Goal: Transaction & Acquisition: Purchase product/service

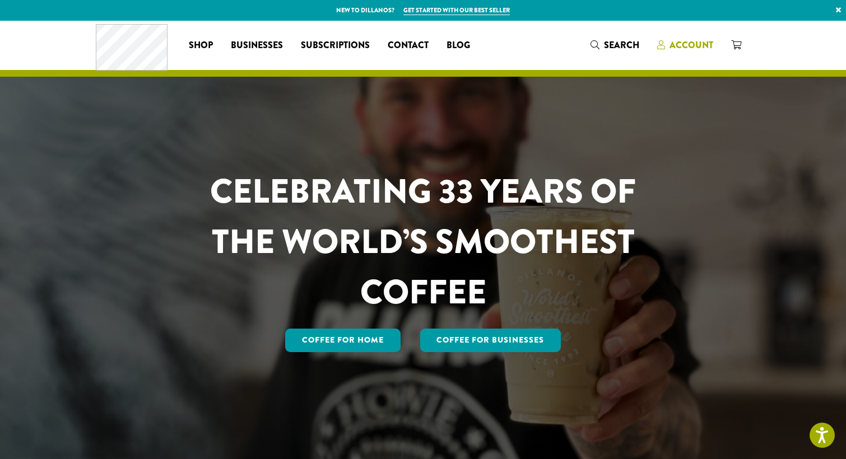
click at [677, 45] on span "Account" at bounding box center [692, 45] width 44 height 13
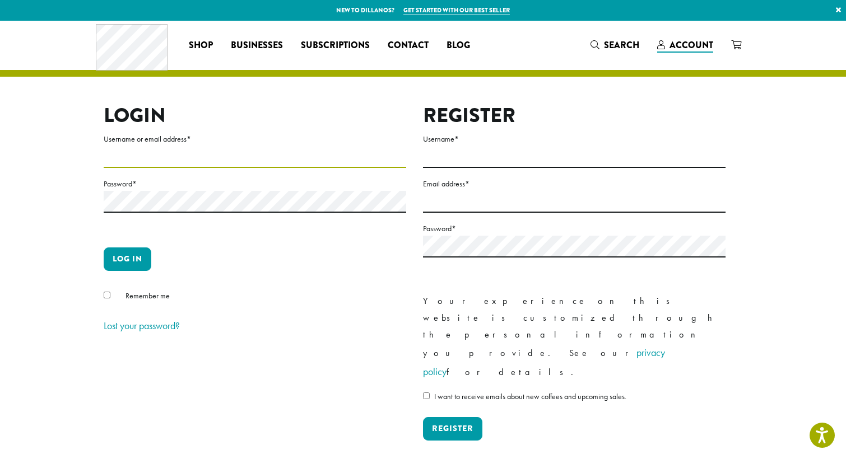
click at [300, 161] on input "Username or email address *" at bounding box center [255, 157] width 303 height 22
type input "*****"
type input "**********"
click at [139, 254] on button "Log in" at bounding box center [128, 260] width 48 height 24
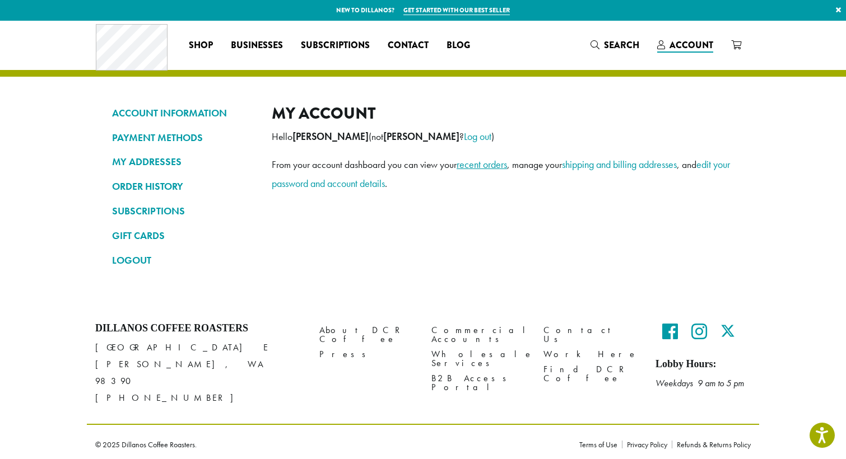
click at [478, 168] on link "recent orders" at bounding box center [482, 164] width 50 height 13
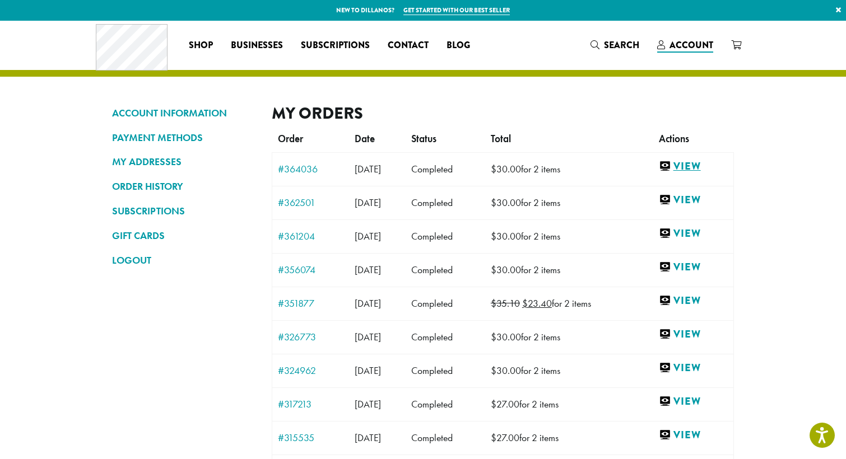
click at [701, 164] on link "View" at bounding box center [693, 167] width 69 height 14
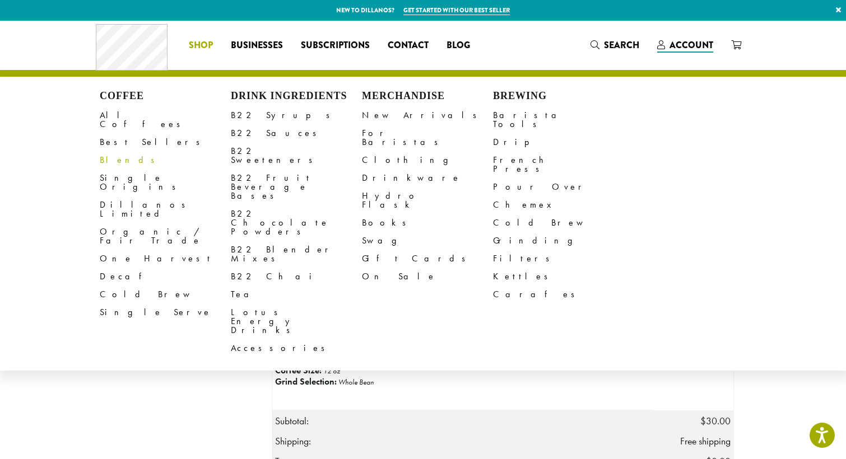
click at [117, 151] on link "Blends" at bounding box center [165, 160] width 131 height 18
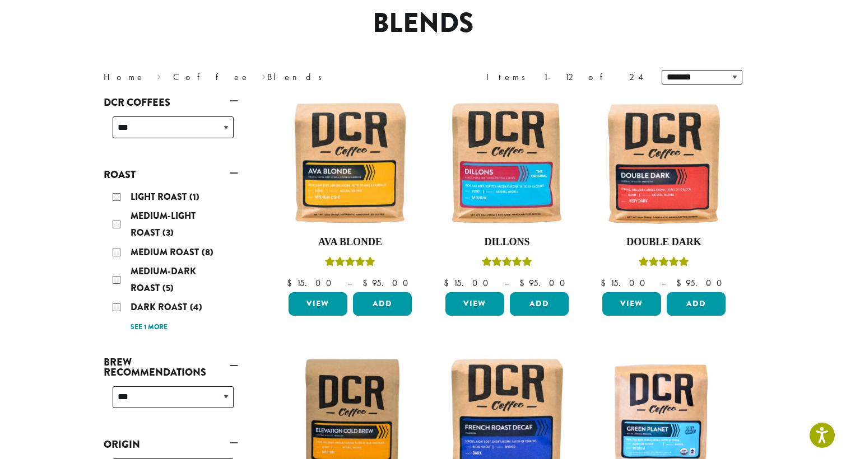
scroll to position [111, 0]
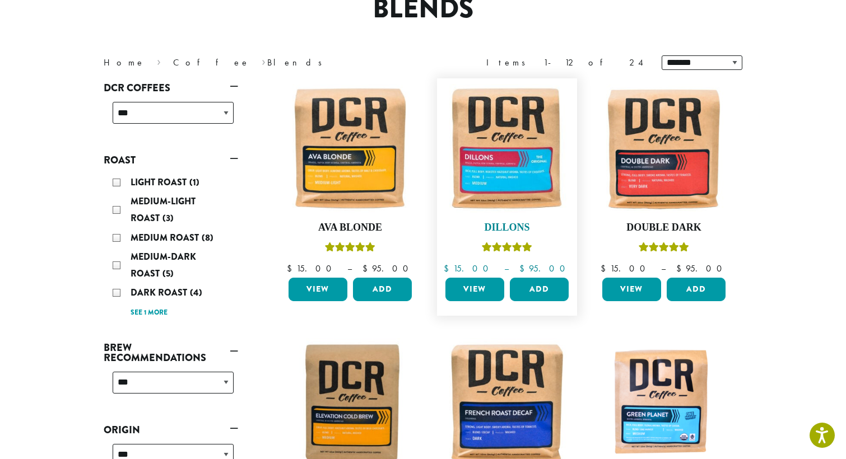
click at [537, 138] on img at bounding box center [507, 148] width 129 height 129
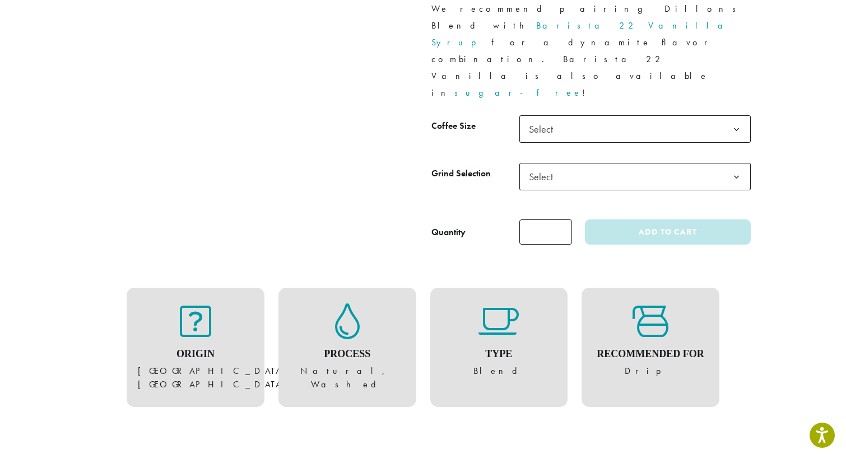
scroll to position [550, 0]
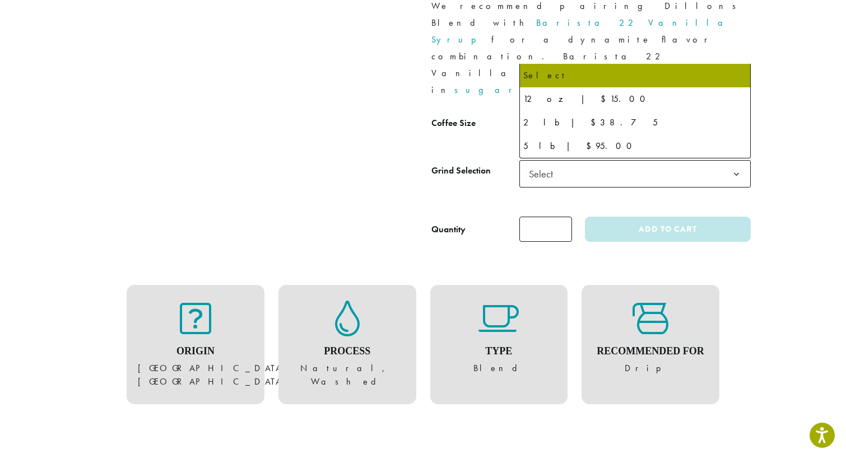
click at [737, 113] on b at bounding box center [736, 126] width 27 height 27
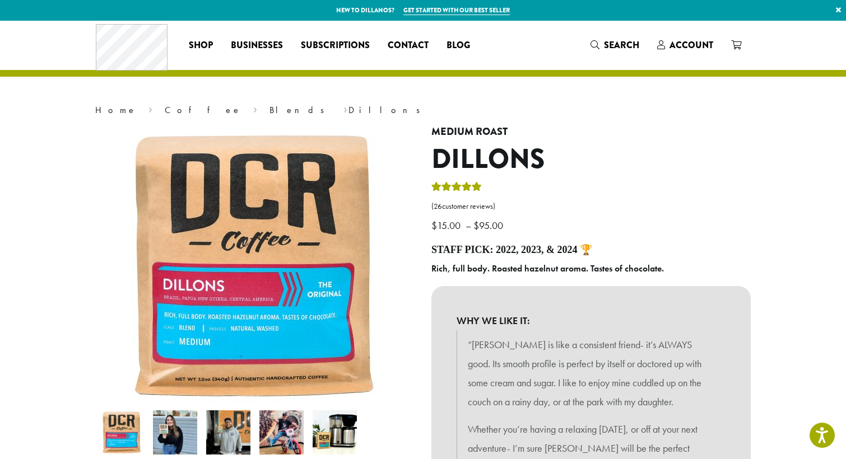
scroll to position [0, 0]
click at [705, 45] on span "Account" at bounding box center [692, 45] width 44 height 13
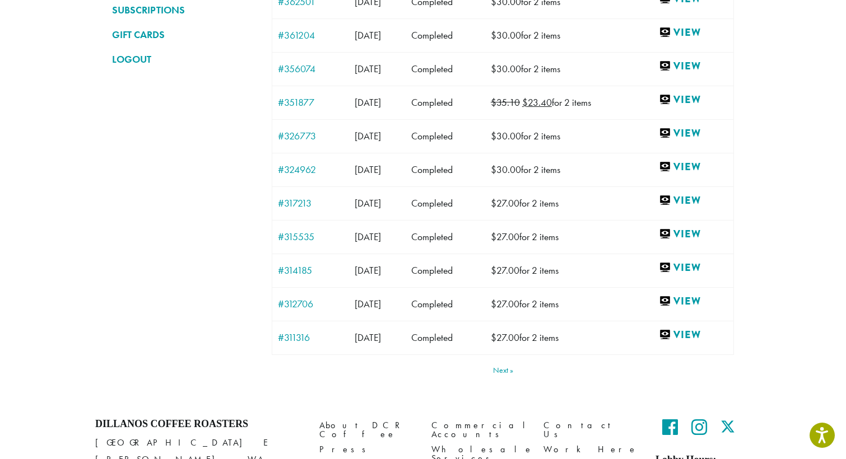
scroll to position [202, 0]
click at [503, 368] on link "Next" at bounding box center [503, 370] width 20 height 8
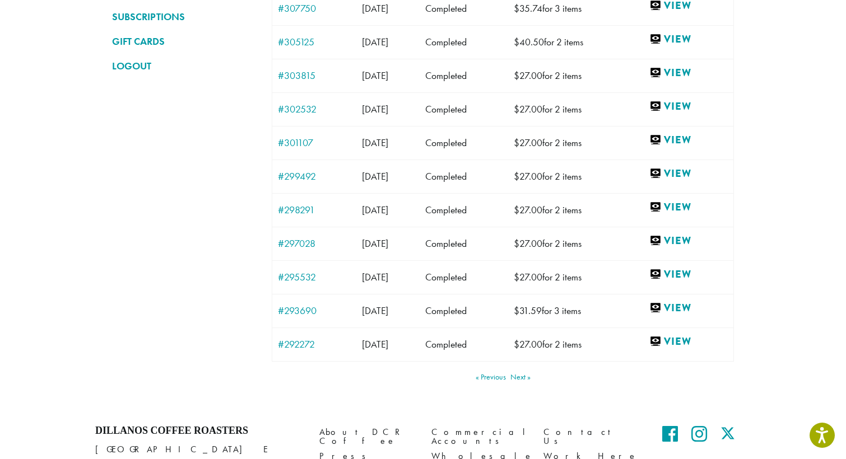
scroll to position [196, 0]
click at [495, 374] on link "Previous" at bounding box center [491, 376] width 30 height 8
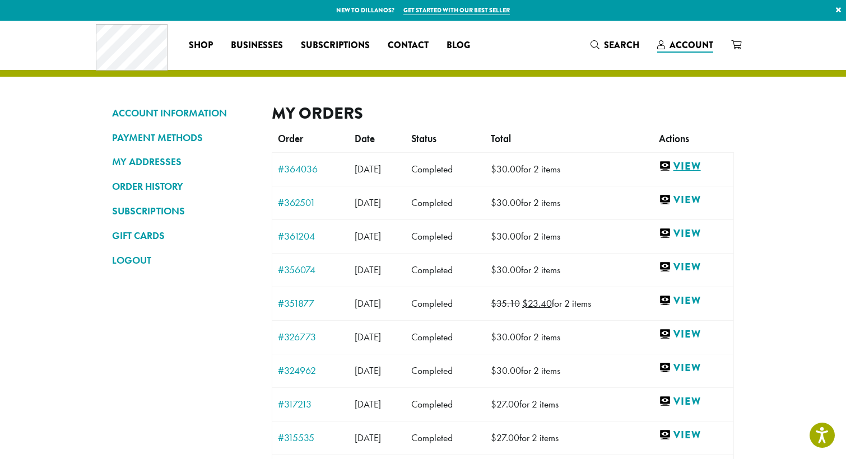
click at [699, 164] on link "View" at bounding box center [693, 167] width 69 height 14
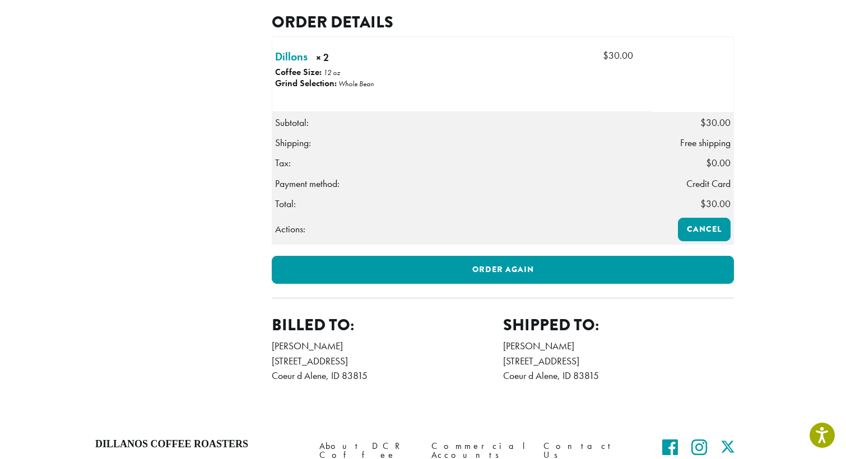
scroll to position [309, 0]
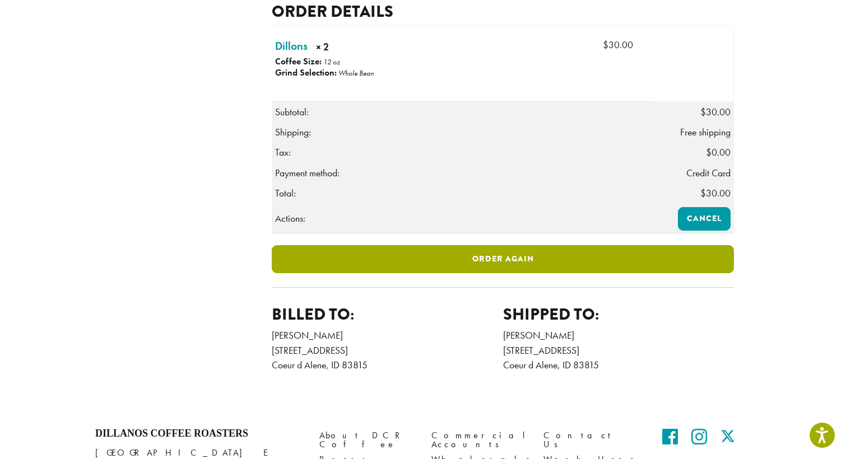
click at [499, 273] on link "Order again" at bounding box center [503, 259] width 462 height 28
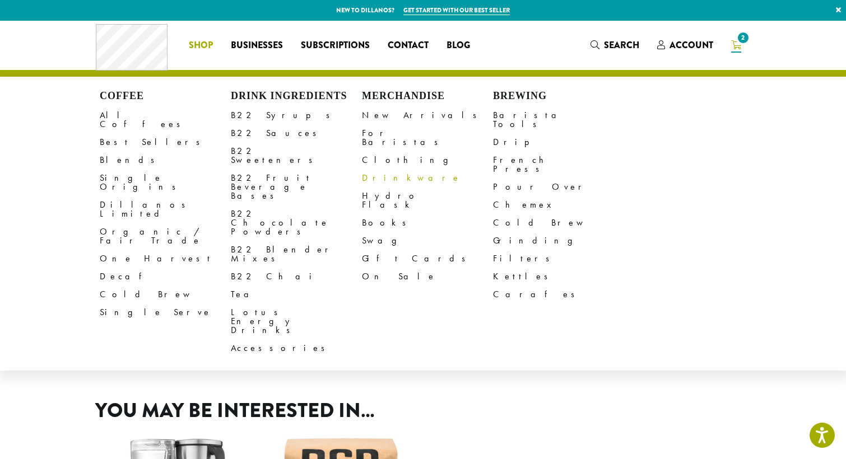
click at [390, 169] on link "Drinkware" at bounding box center [427, 178] width 131 height 18
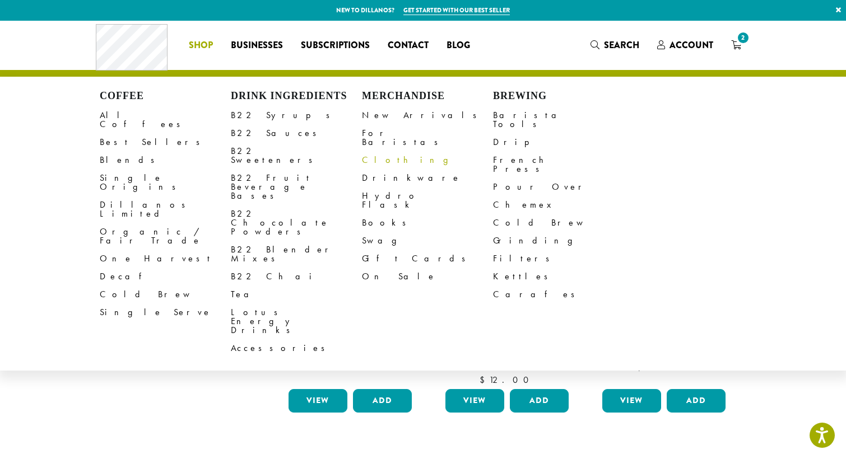
click at [376, 151] on link "Clothing" at bounding box center [427, 160] width 131 height 18
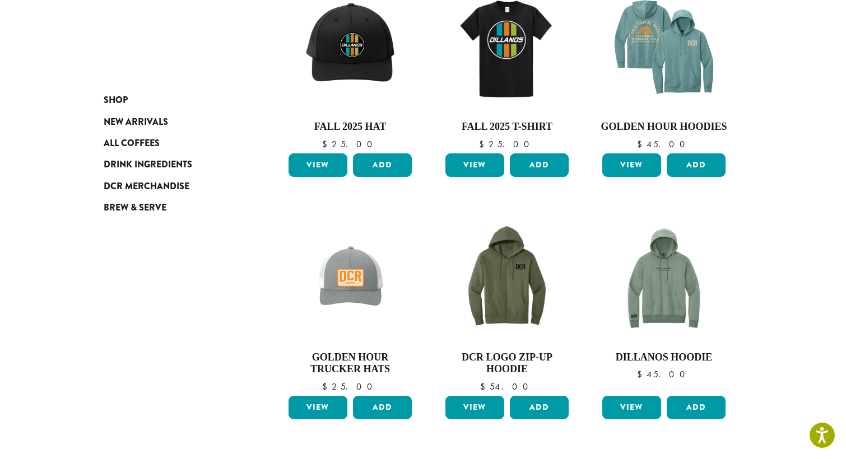
scroll to position [194, 0]
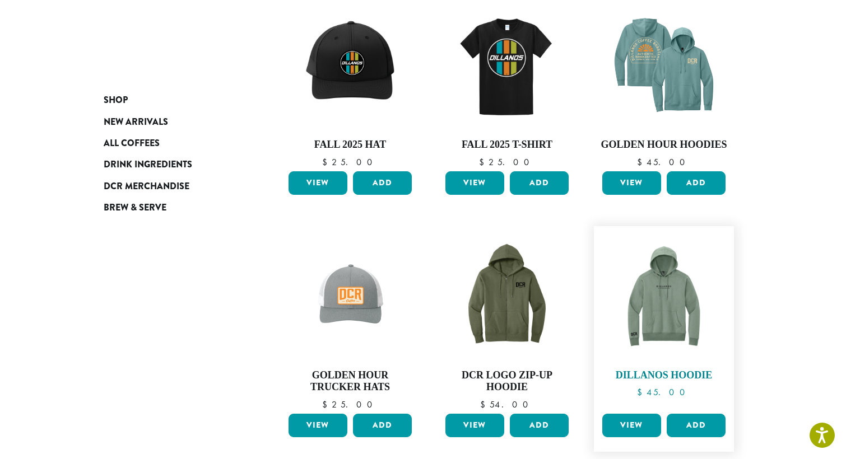
click at [672, 293] on img at bounding box center [664, 296] width 129 height 129
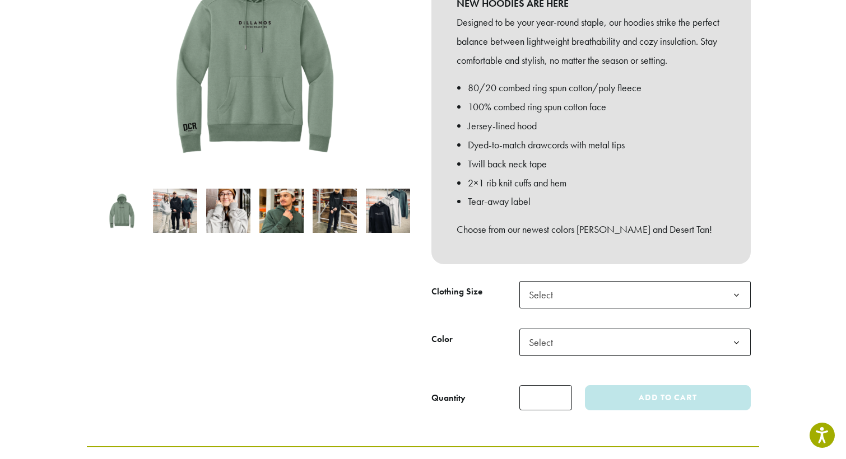
scroll to position [249, 0]
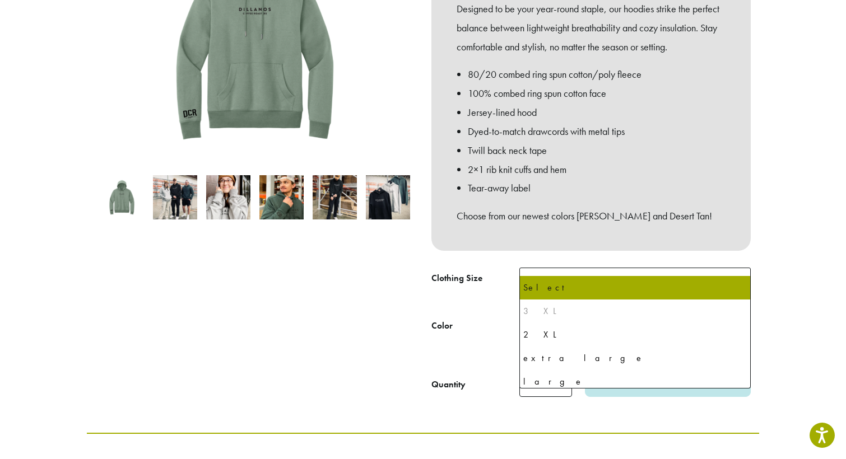
click at [733, 268] on b at bounding box center [736, 281] width 27 height 27
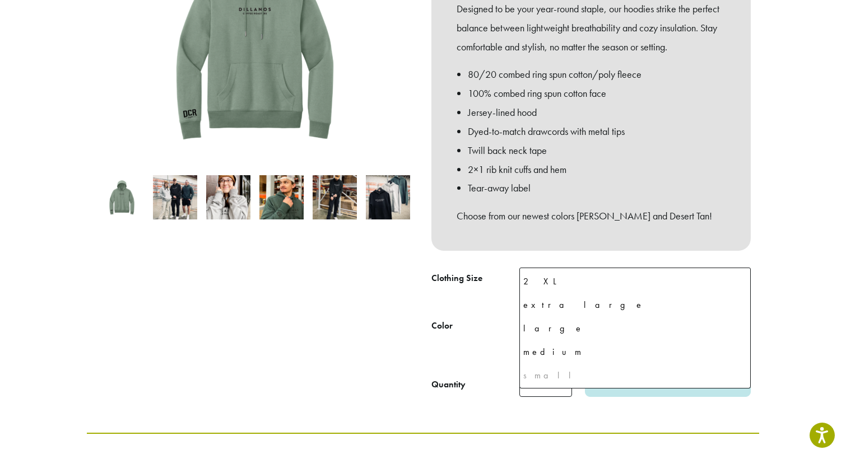
scroll to position [53, 0]
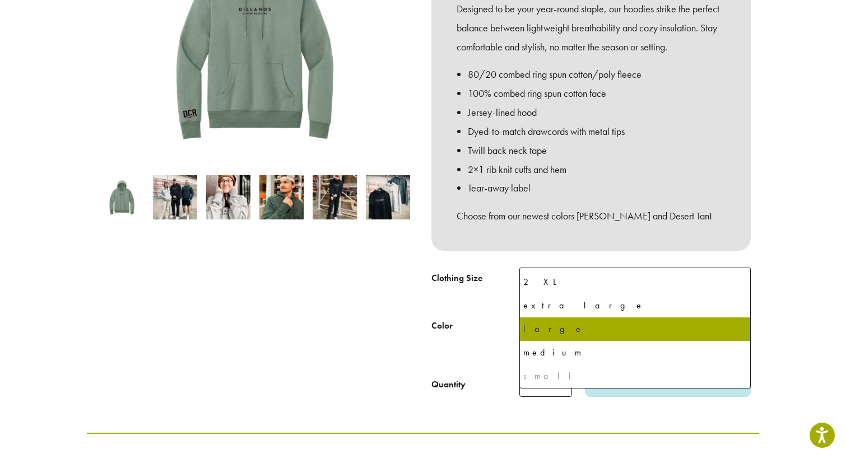
click at [310, 350] on div at bounding box center [255, 144] width 336 height 507
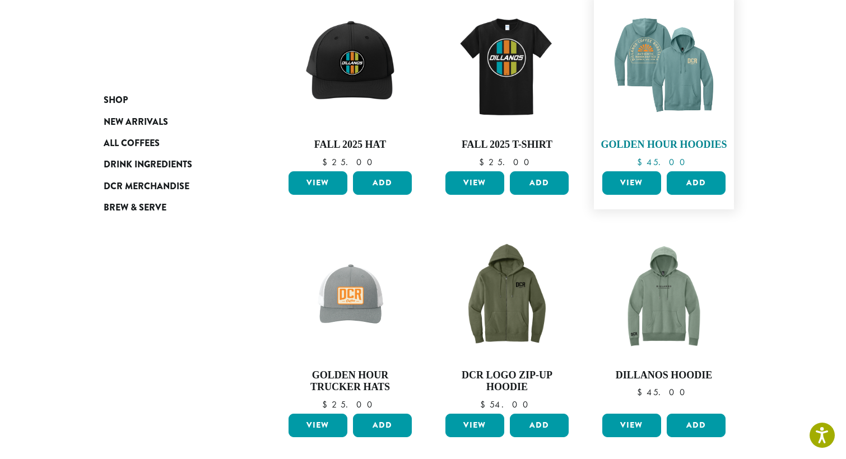
click at [686, 79] on img at bounding box center [664, 65] width 129 height 129
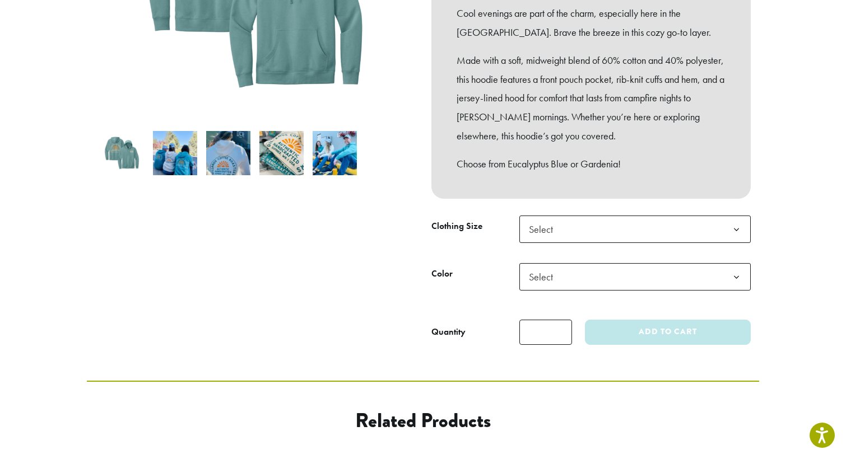
scroll to position [298, 0]
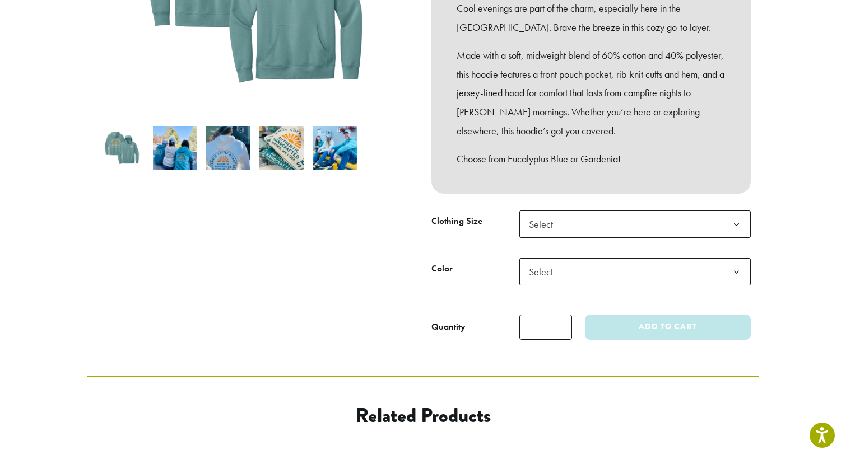
click at [737, 211] on b at bounding box center [736, 224] width 27 height 27
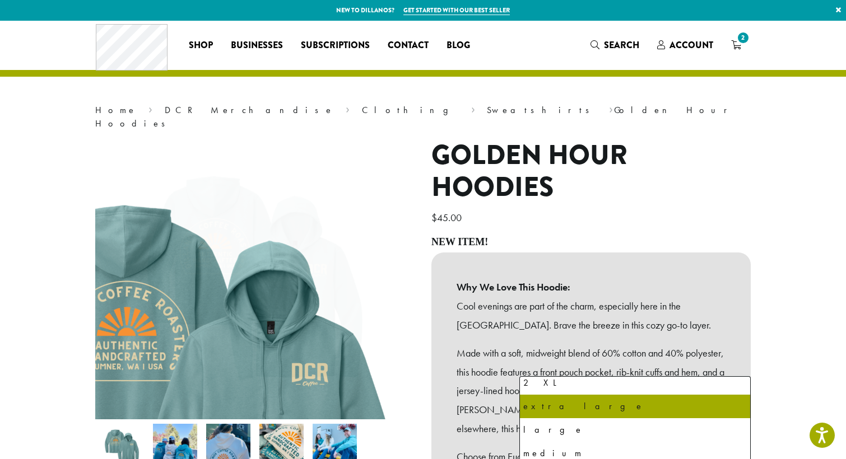
scroll to position [0, 0]
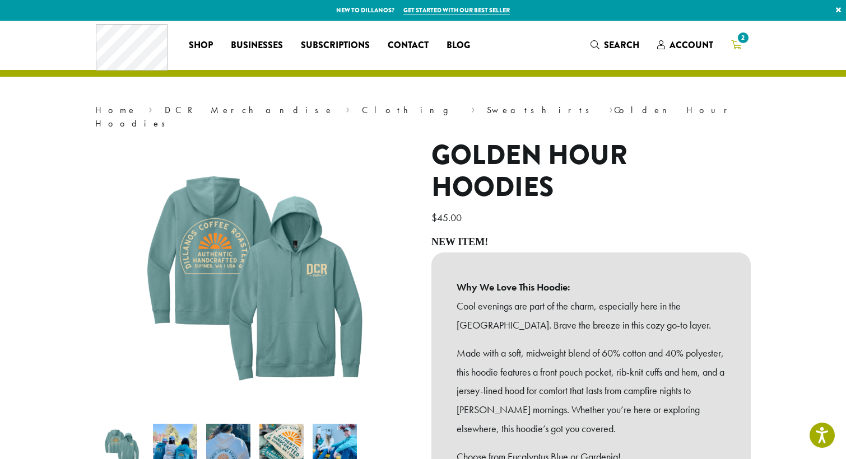
click at [740, 45] on icon "2" at bounding box center [736, 44] width 10 height 9
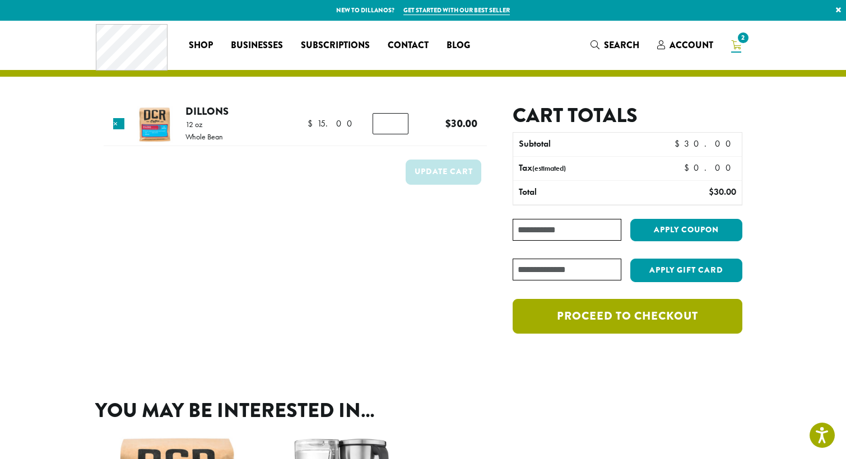
click at [667, 322] on link "Proceed to checkout" at bounding box center [628, 316] width 230 height 35
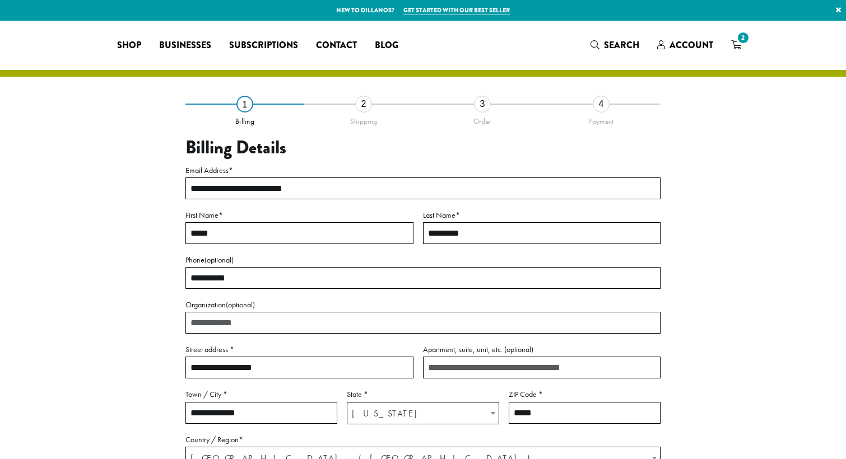
select select "**"
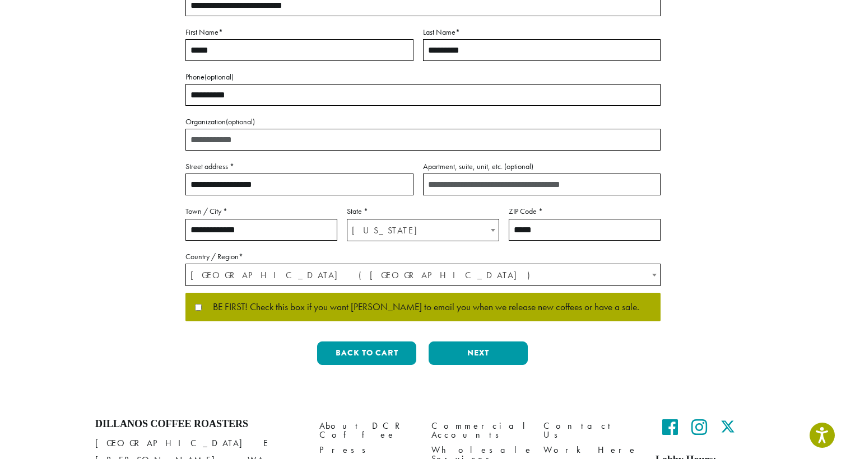
scroll to position [190, 1]
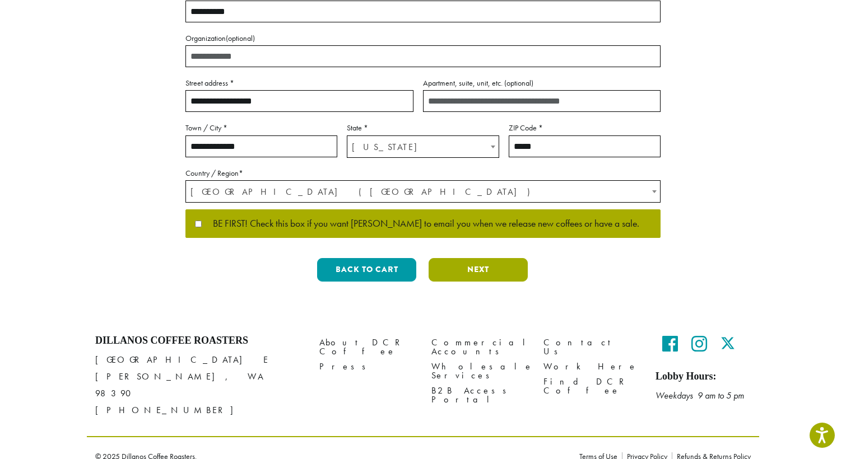
click at [495, 272] on button "Next" at bounding box center [478, 270] width 99 height 24
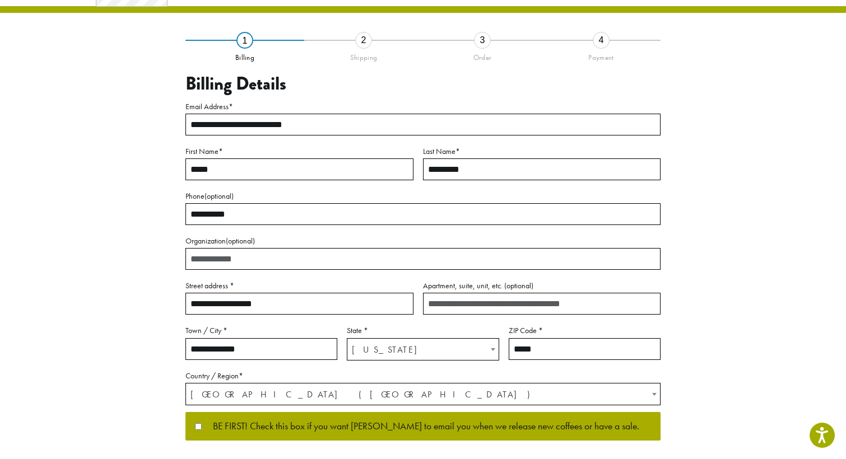
scroll to position [13, 0]
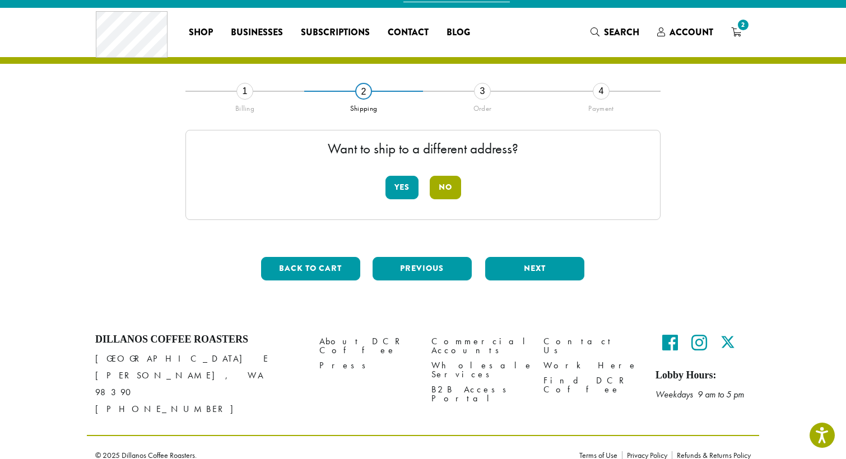
click at [450, 190] on button "No" at bounding box center [445, 188] width 31 height 24
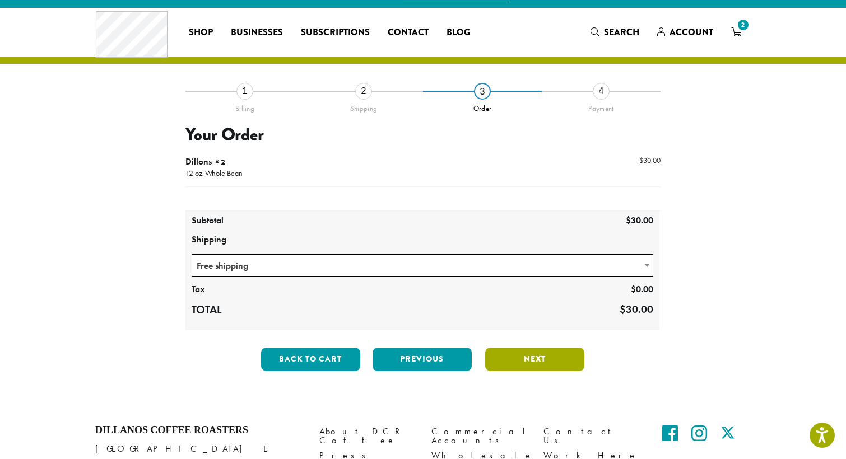
click at [542, 361] on button "Next" at bounding box center [534, 360] width 99 height 24
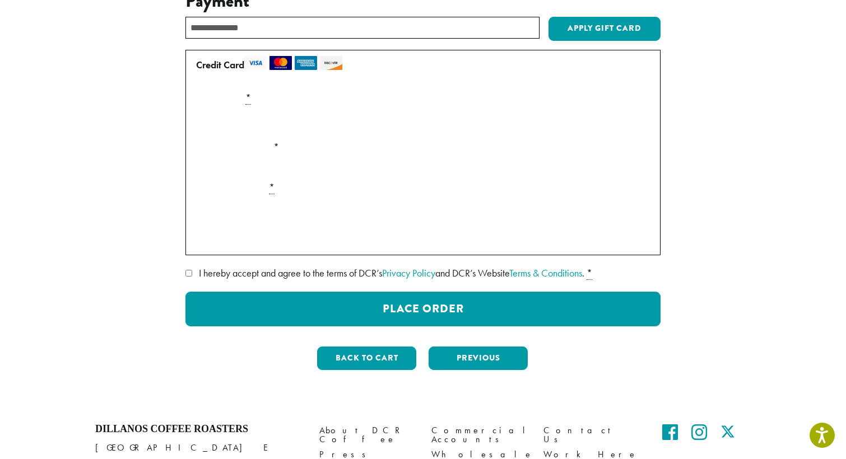
scroll to position [148, 0]
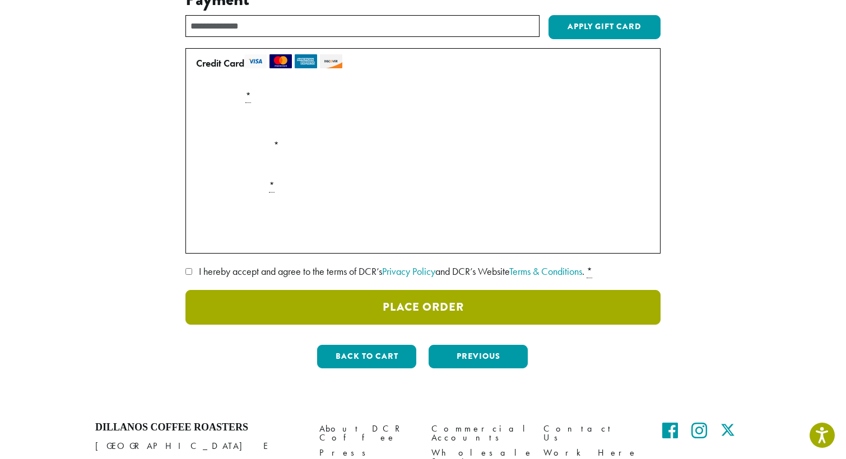
click at [387, 307] on button "Place Order" at bounding box center [422, 307] width 475 height 35
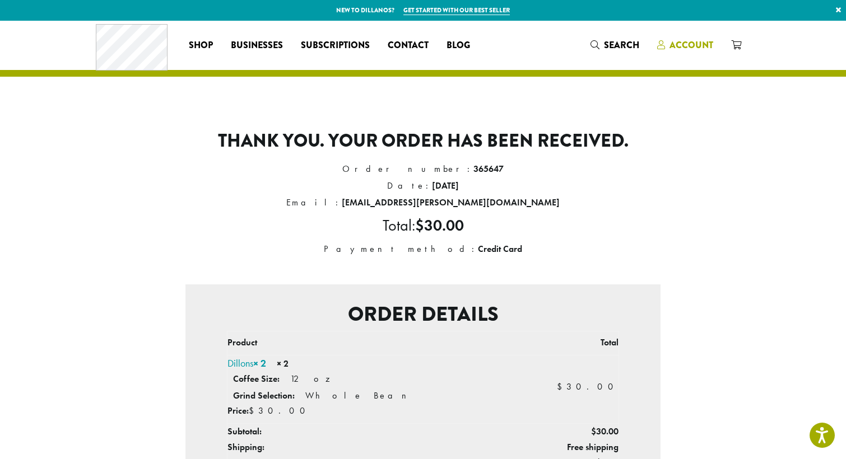
click at [700, 44] on span "Account" at bounding box center [692, 45] width 44 height 13
